Goal: Transaction & Acquisition: Purchase product/service

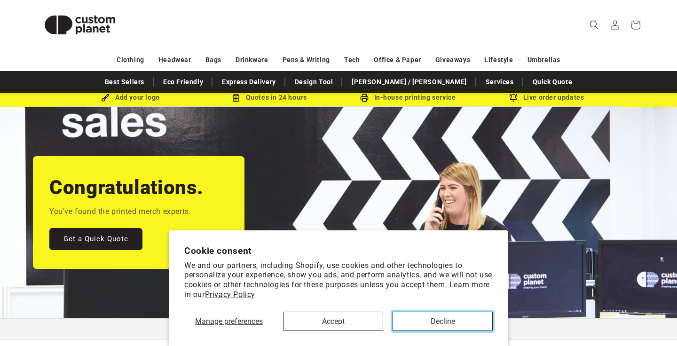
click at [452, 318] on button "Decline" at bounding box center [442, 321] width 100 height 19
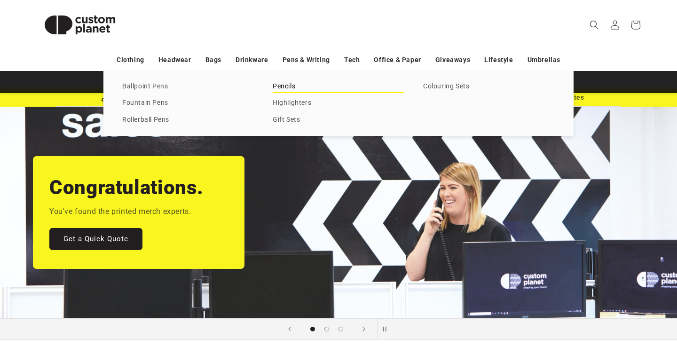
click at [286, 88] on link "Pencils" at bounding box center [339, 86] width 132 height 13
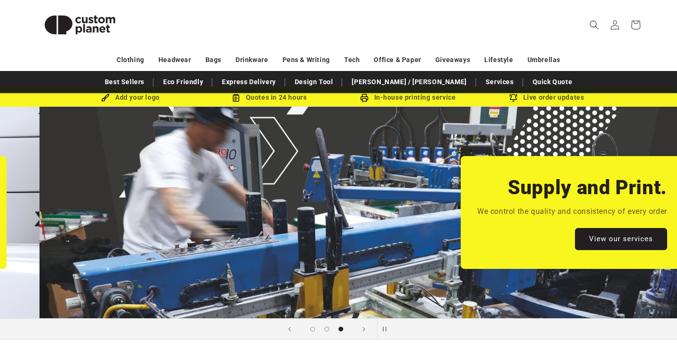
scroll to position [0, 1353]
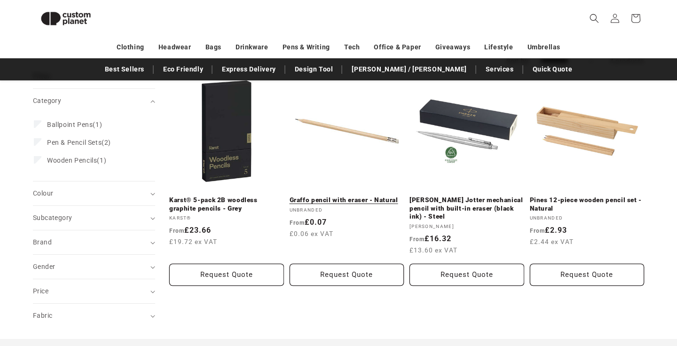
scroll to position [118, 0]
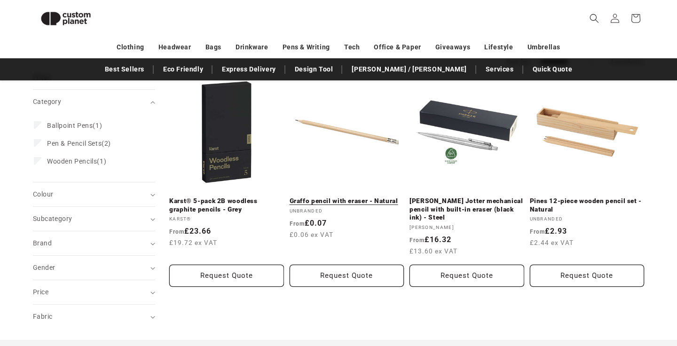
click at [338, 197] on link "Graffo pencil with eraser - Natural" at bounding box center [346, 201] width 115 height 8
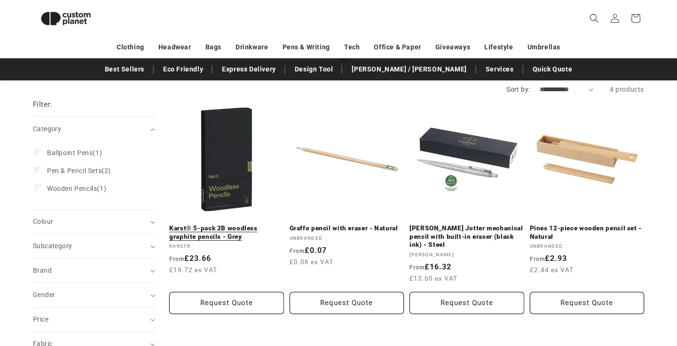
scroll to position [0, 0]
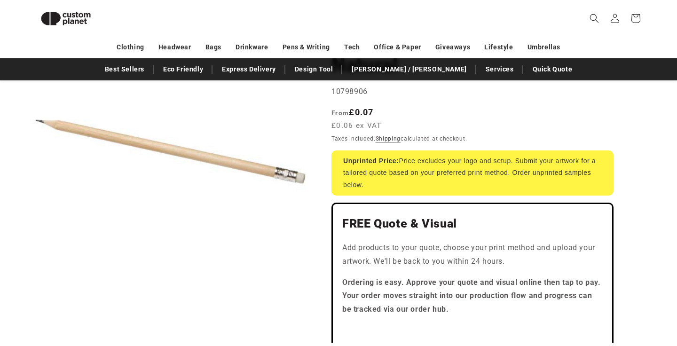
scroll to position [131, 0]
